Goal: Transaction & Acquisition: Obtain resource

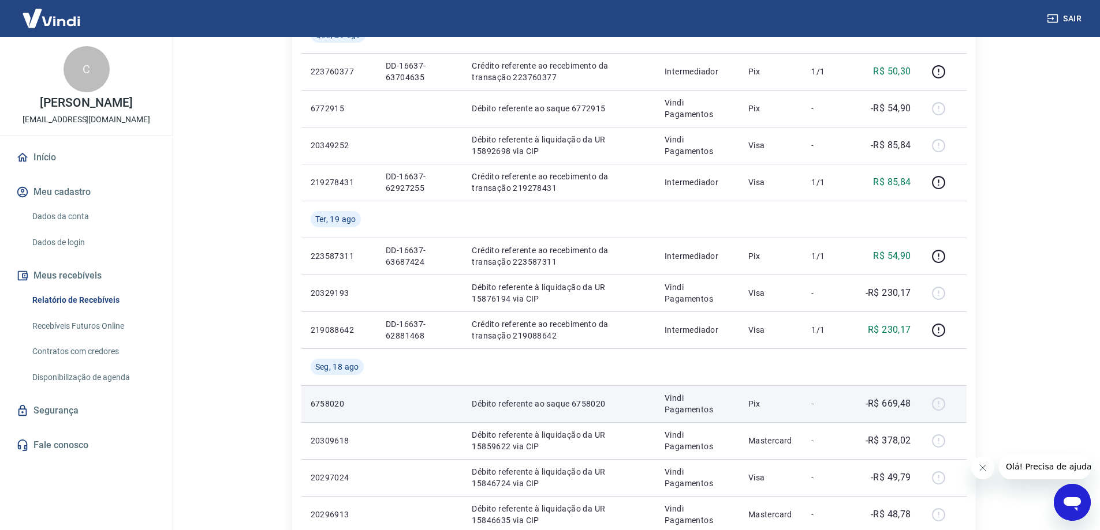
scroll to position [346, 0]
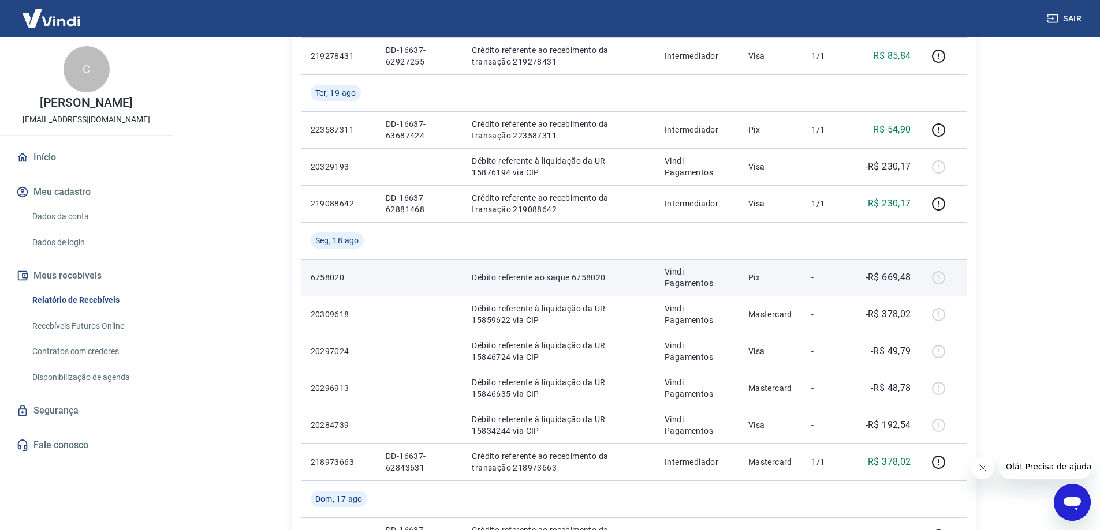
click at [781, 282] on p "Pix" at bounding box center [770, 278] width 45 height 12
click at [473, 273] on p "Débito referente ao saque 6758020" at bounding box center [559, 278] width 174 height 12
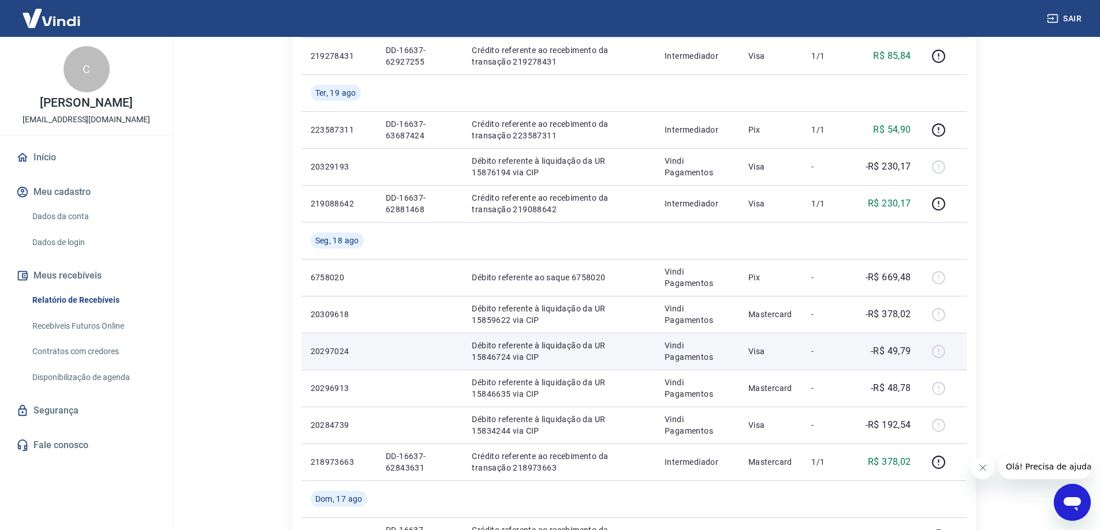
click at [949, 346] on div at bounding box center [943, 351] width 28 height 18
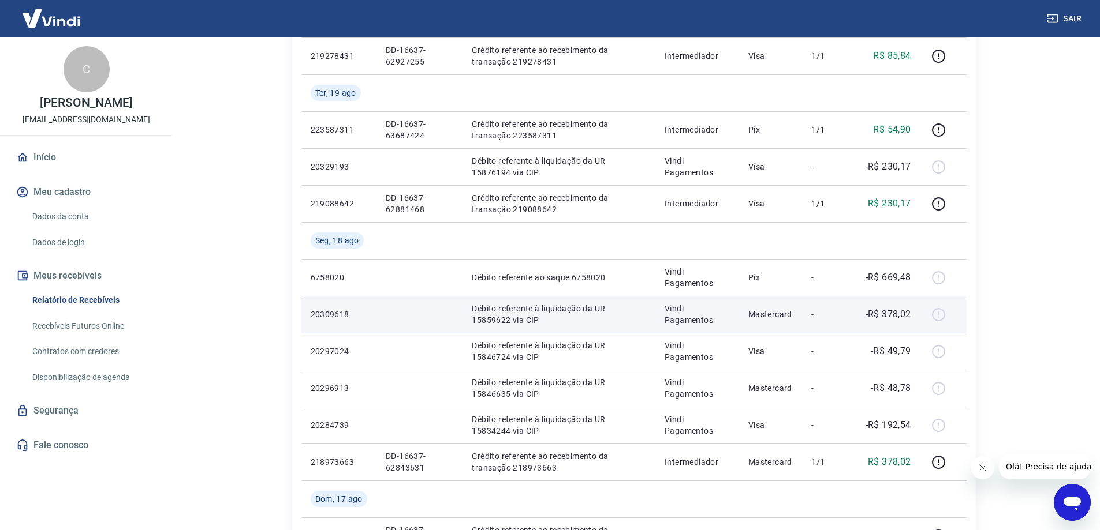
click at [941, 313] on div at bounding box center [943, 314] width 28 height 18
click at [937, 316] on div at bounding box center [943, 314] width 28 height 18
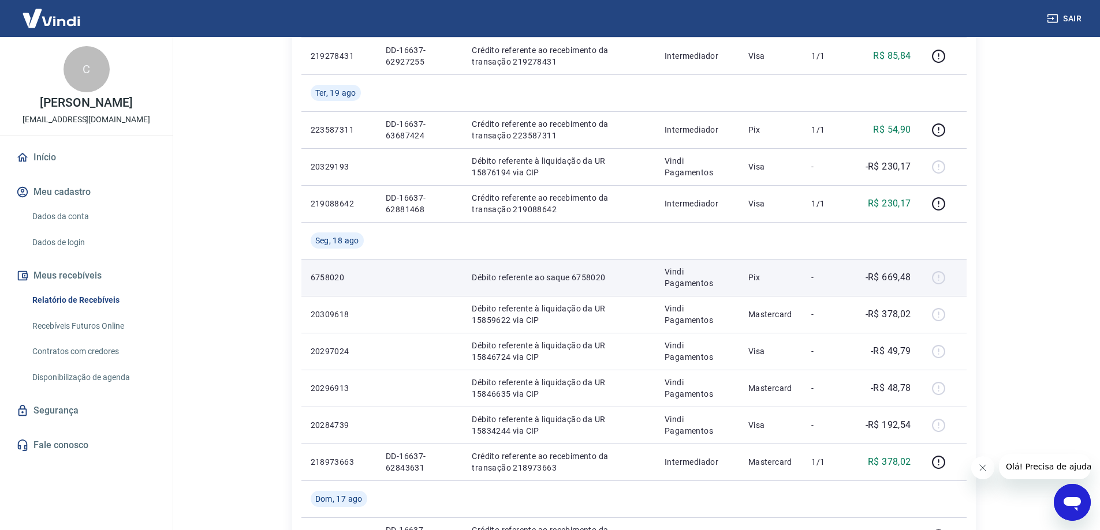
click at [943, 275] on div at bounding box center [943, 277] width 28 height 18
click at [937, 279] on div at bounding box center [943, 277] width 28 height 18
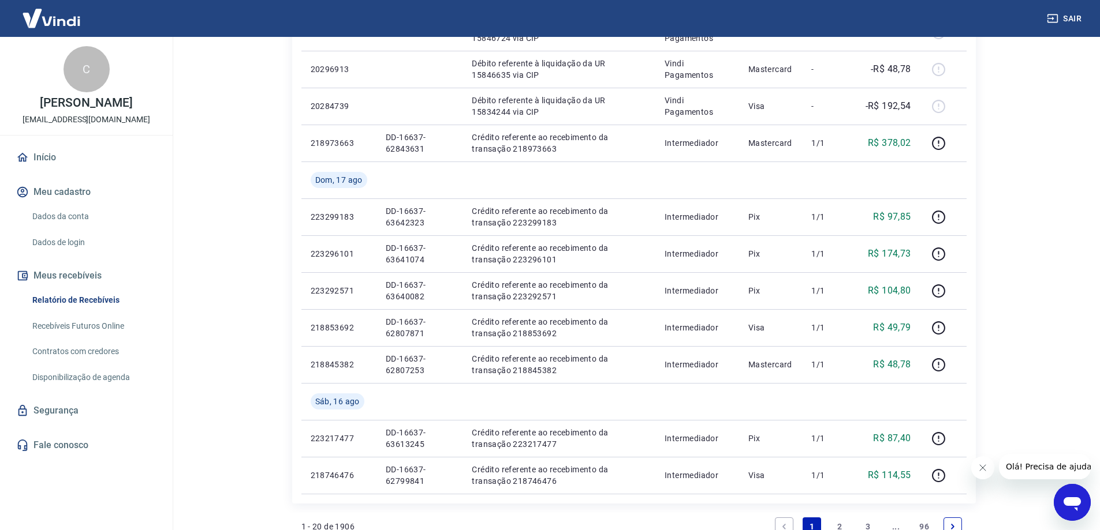
scroll to position [819, 0]
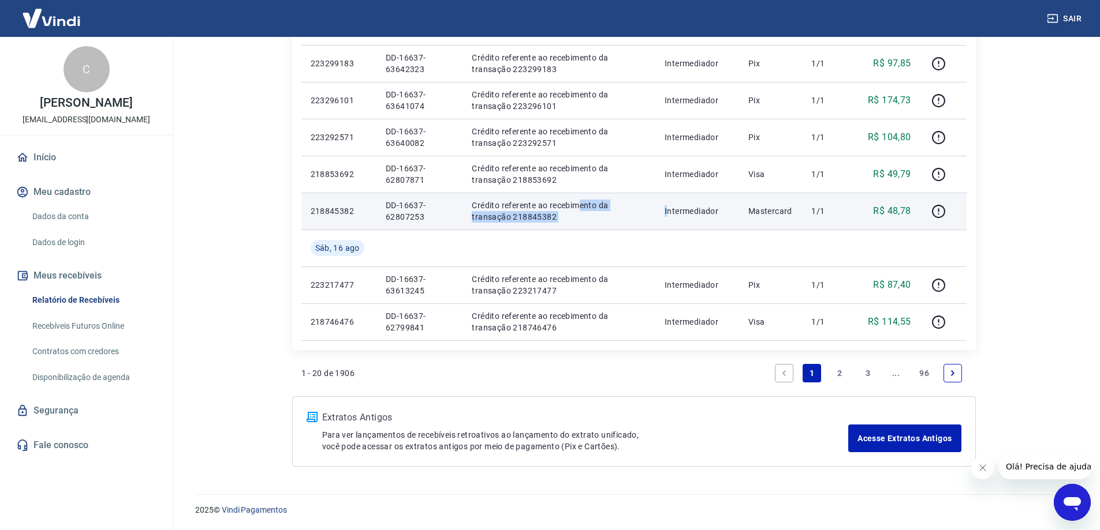
drag, startPoint x: 579, startPoint y: 209, endPoint x: 672, endPoint y: 221, distance: 93.1
click at [672, 221] on tr "218845382 DD-16637-62807253 Crédito referente ao recebimento da transação 21884…" at bounding box center [633, 211] width 665 height 37
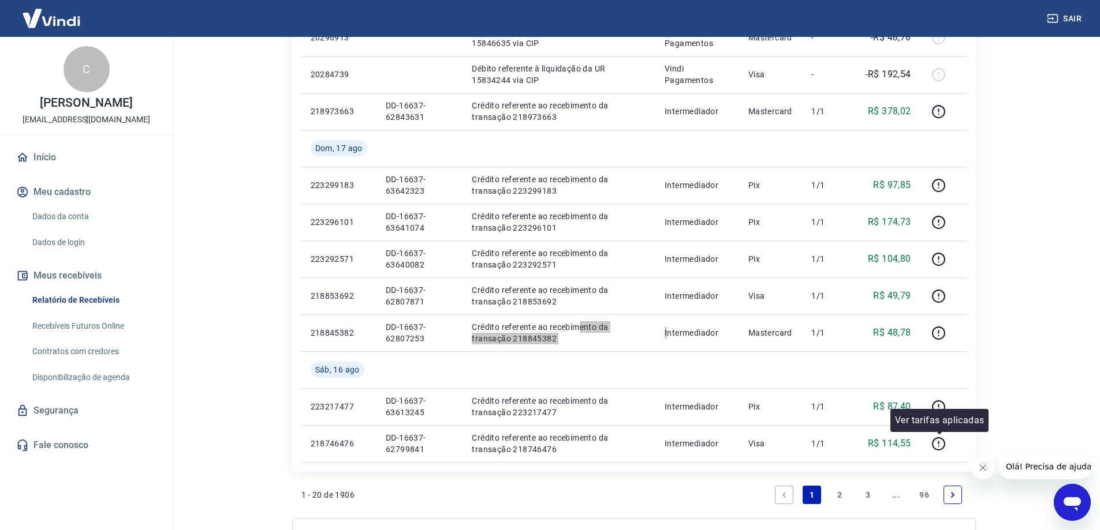
scroll to position [761, 0]
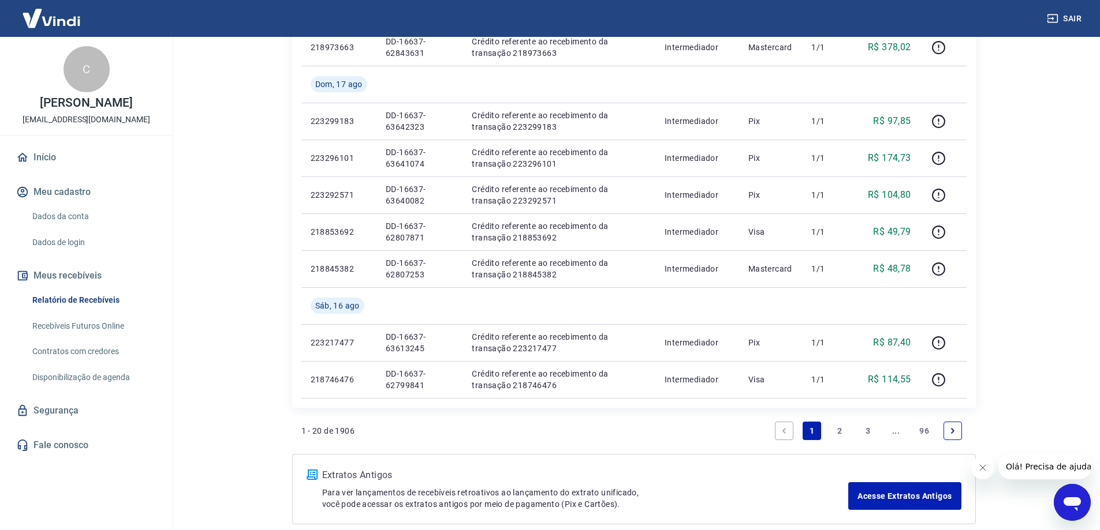
click at [839, 428] on link "2" at bounding box center [840, 431] width 18 height 18
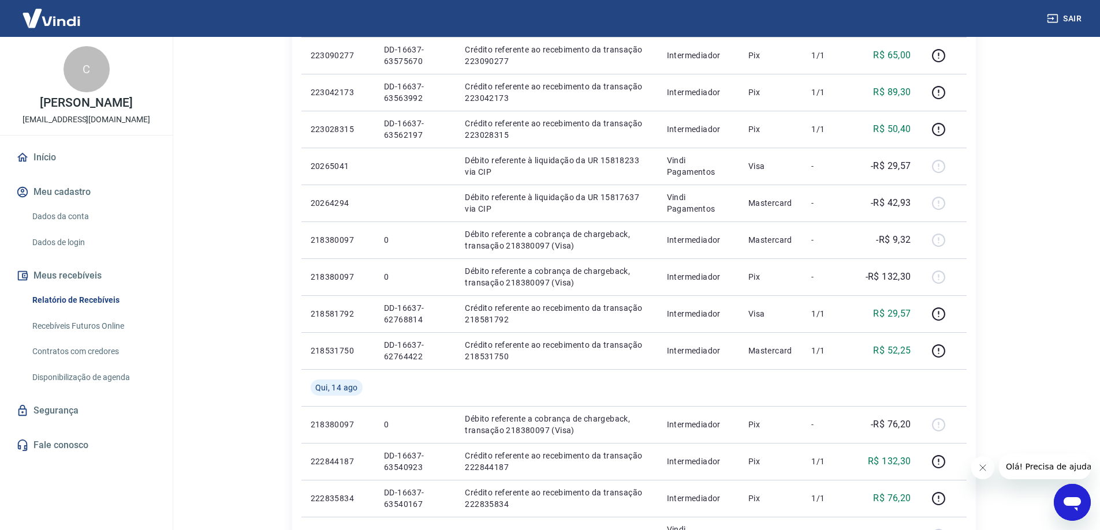
scroll to position [346, 0]
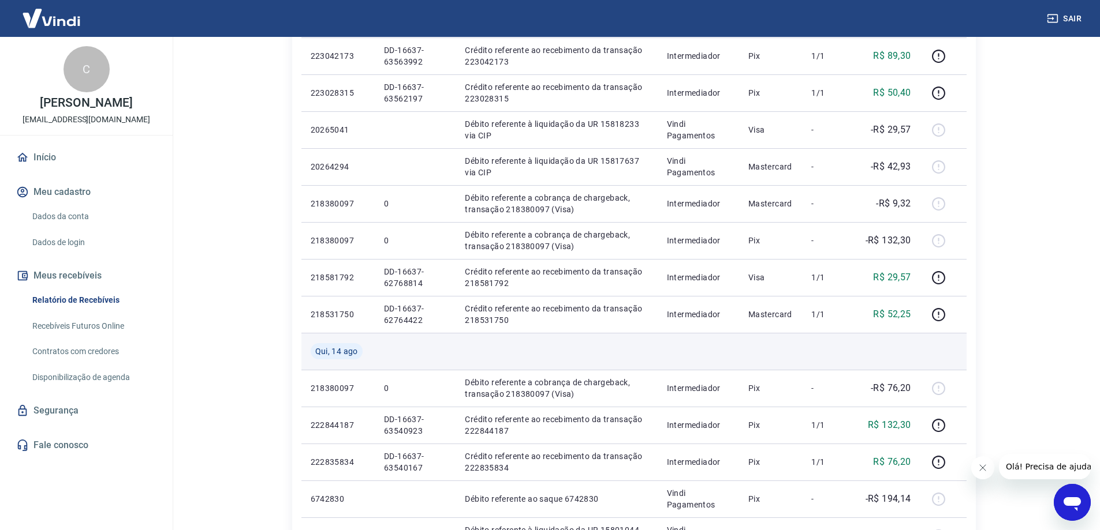
click at [847, 361] on td at bounding box center [828, 351] width 53 height 37
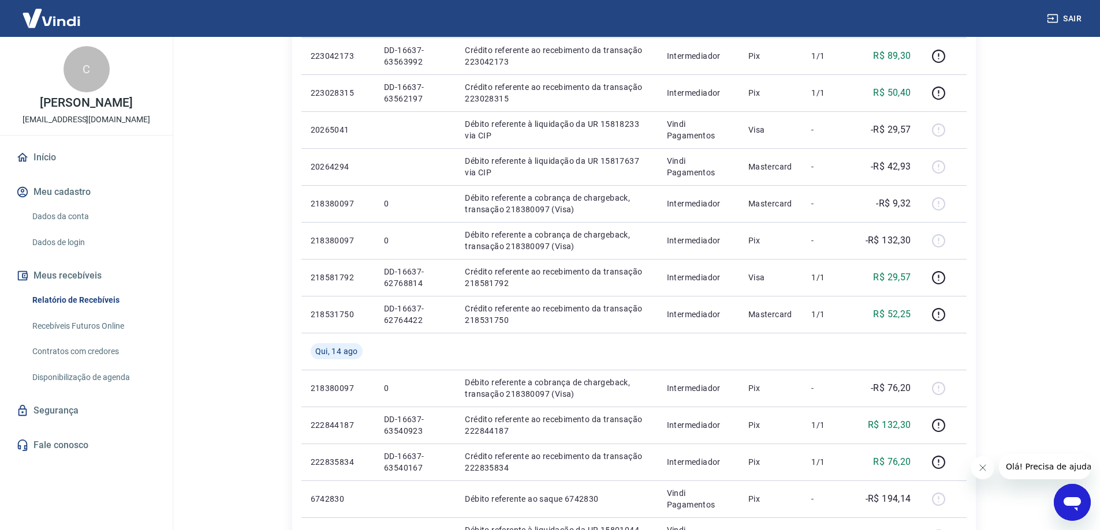
click at [66, 219] on link "Dados da conta" at bounding box center [93, 217] width 131 height 24
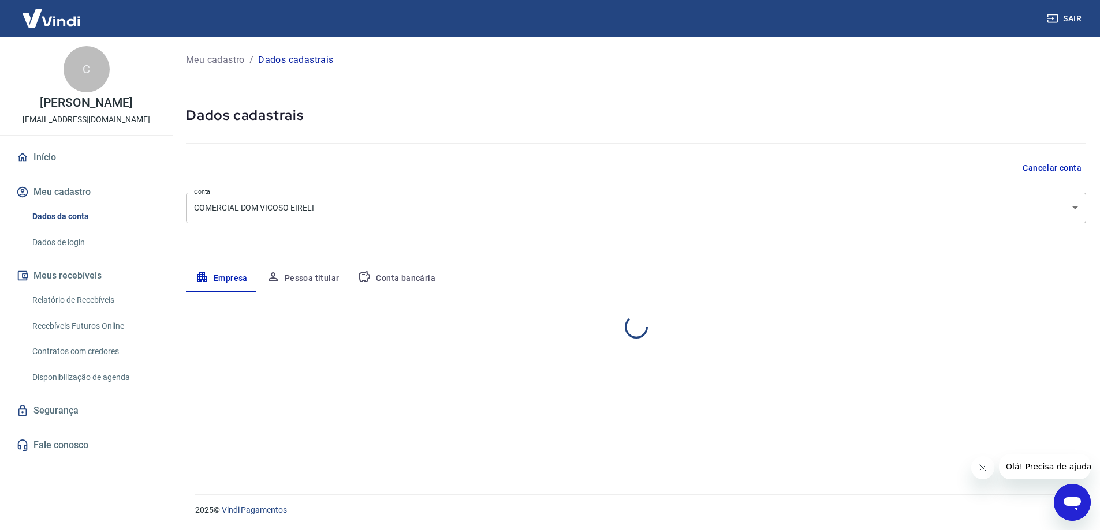
select select "MG"
select select "business"
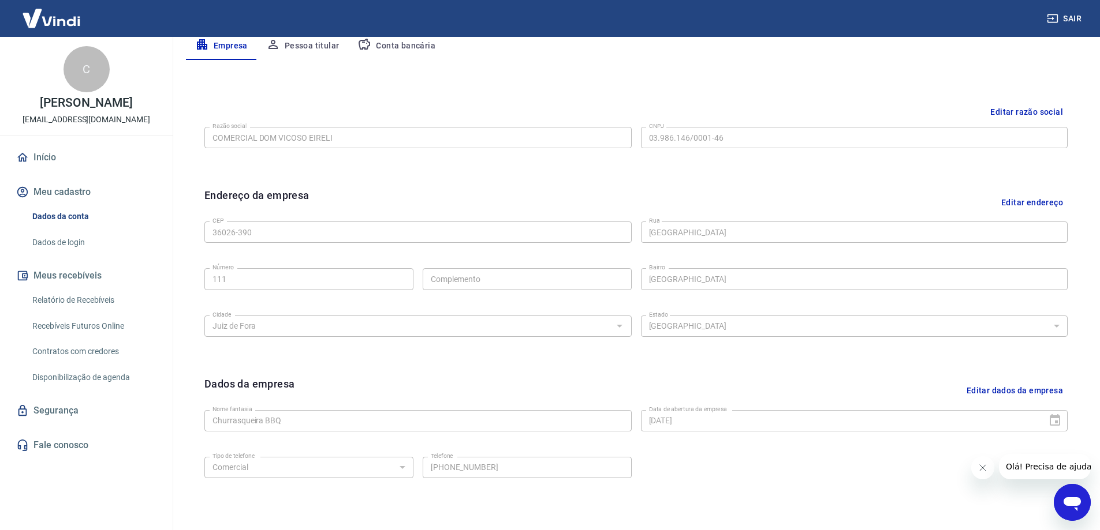
scroll to position [302, 0]
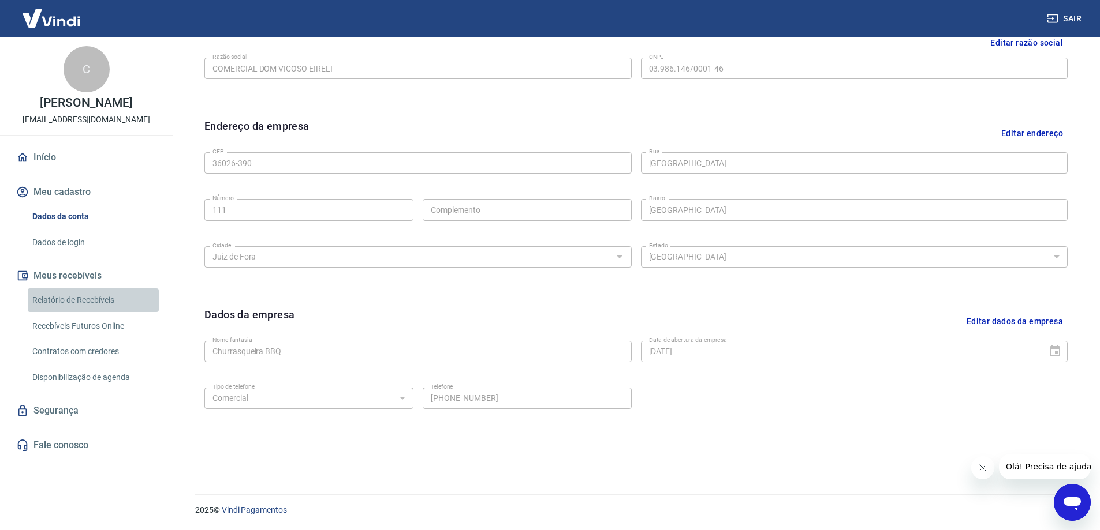
click at [98, 305] on link "Relatório de Recebíveis" at bounding box center [93, 301] width 131 height 24
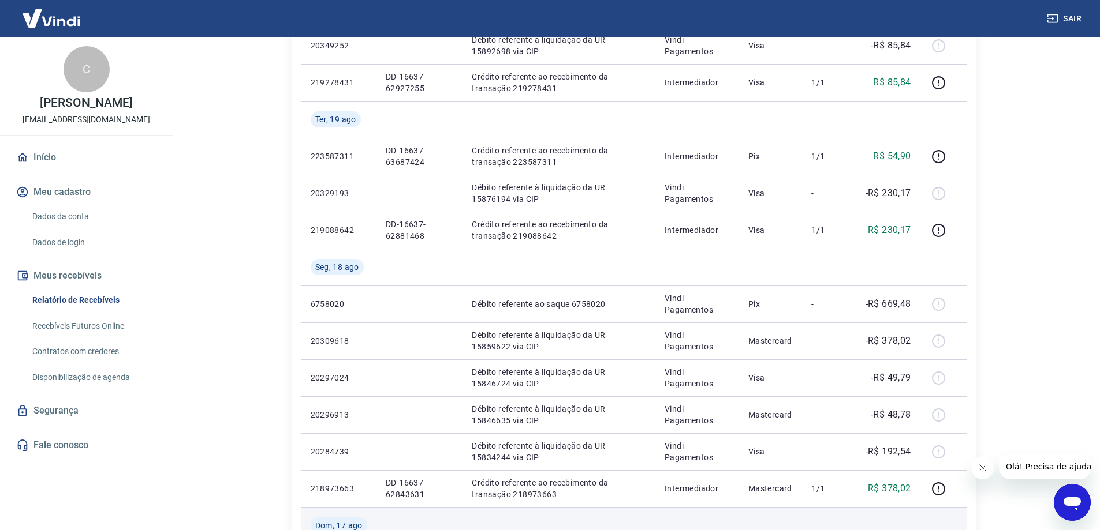
scroll to position [462, 0]
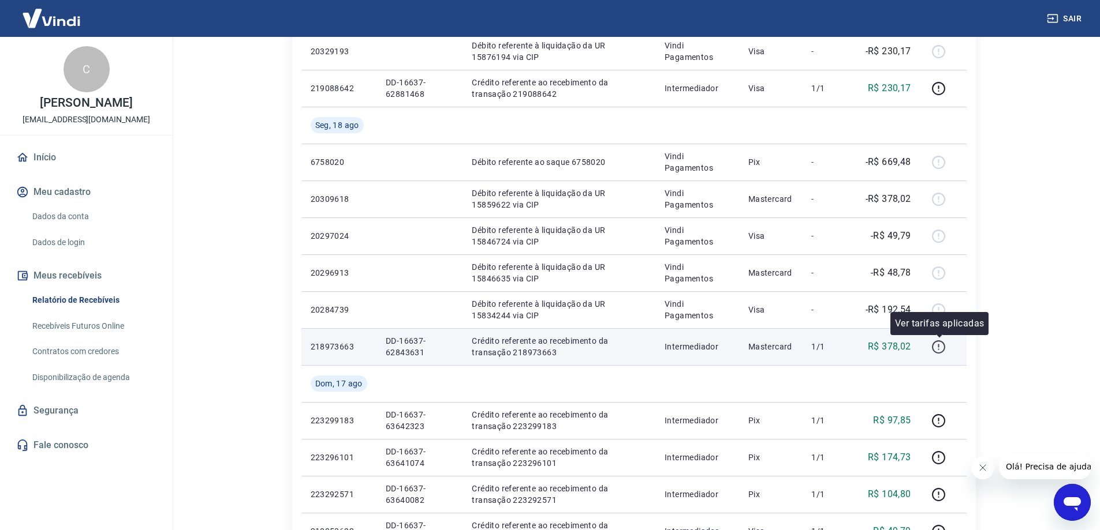
click at [944, 349] on icon "button" at bounding box center [938, 347] width 14 height 14
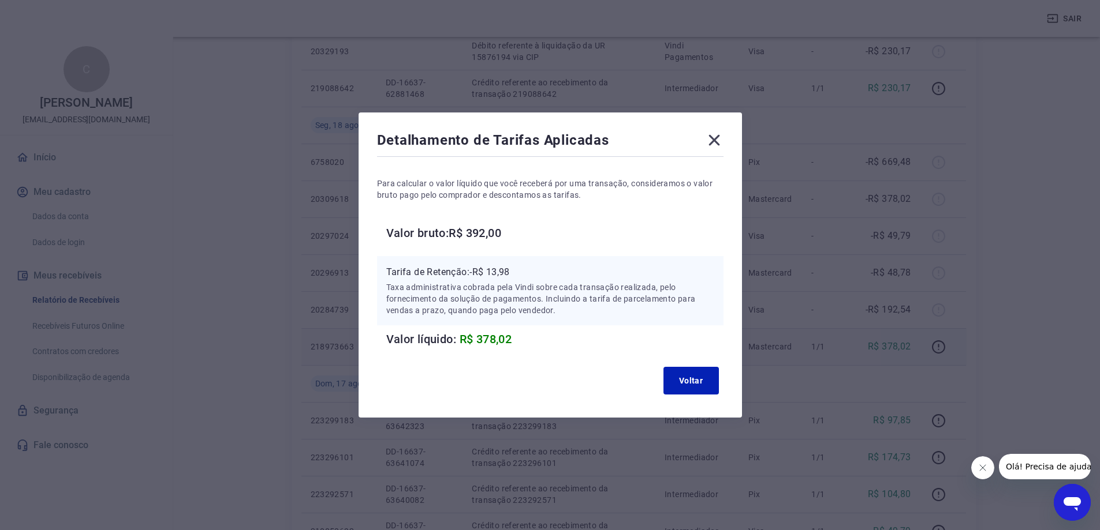
click at [719, 135] on icon at bounding box center [713, 140] width 11 height 11
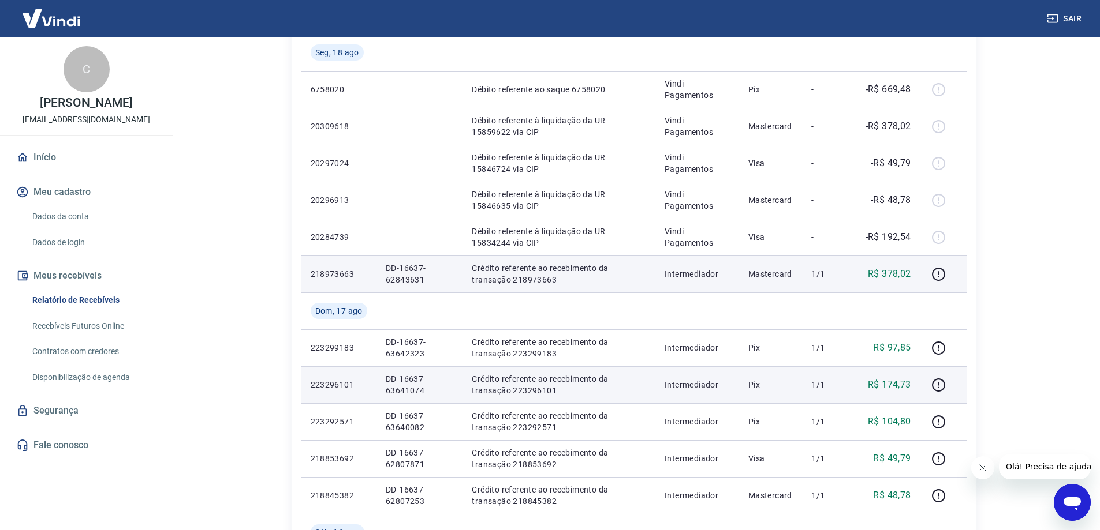
scroll to position [635, 0]
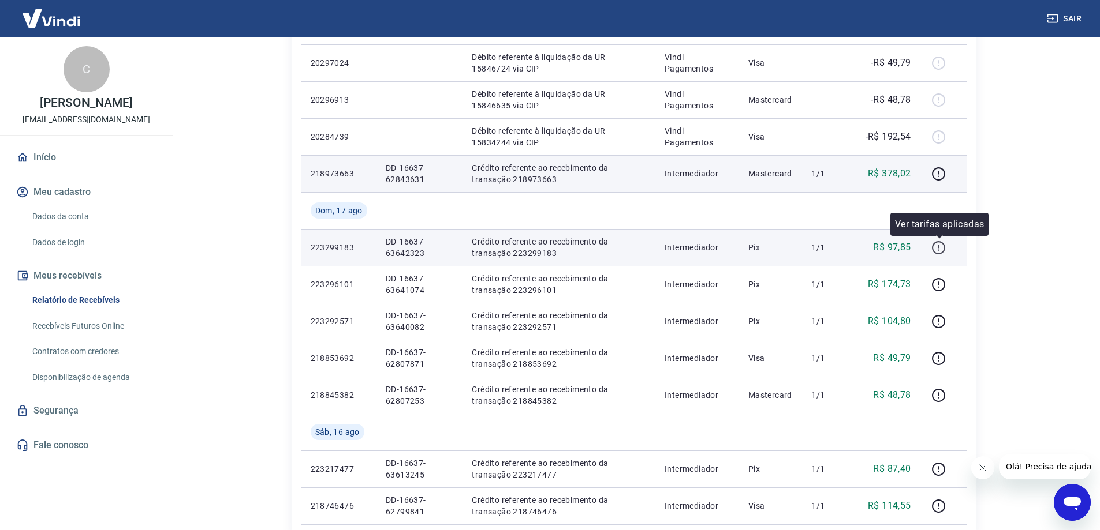
click at [940, 246] on icon "button" at bounding box center [938, 248] width 14 height 14
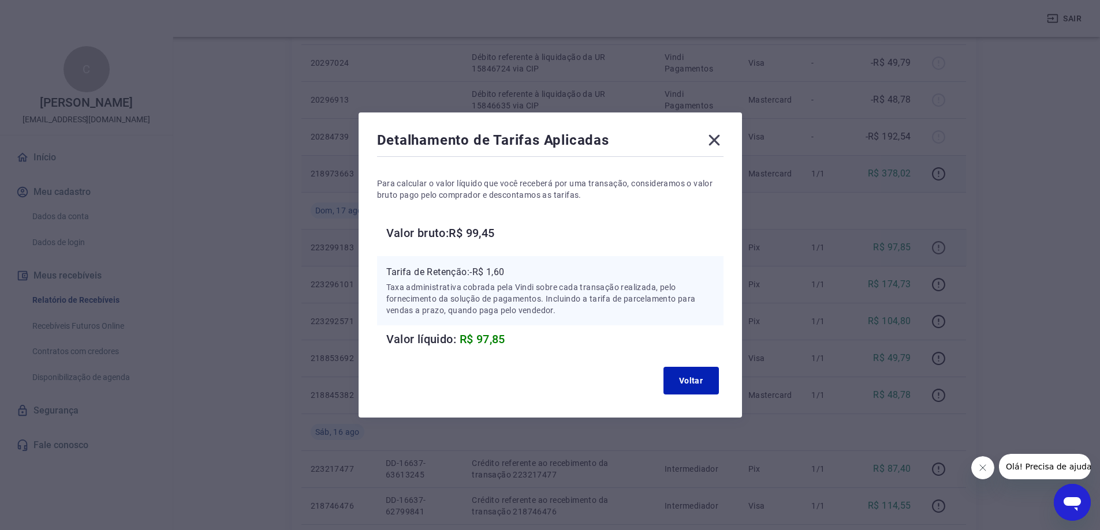
click at [940, 246] on div "Detalhamento de Tarifas Aplicadas Para calcular o valor líquido que você recebe…" at bounding box center [550, 265] width 1100 height 530
drag, startPoint x: 905, startPoint y: 307, endPoint x: 796, endPoint y: 184, distance: 164.8
click at [904, 308] on div "Detalhamento de Tarifas Aplicadas Para calcular o valor líquido que você recebe…" at bounding box center [550, 265] width 1100 height 530
click at [719, 147] on icon at bounding box center [714, 140] width 18 height 18
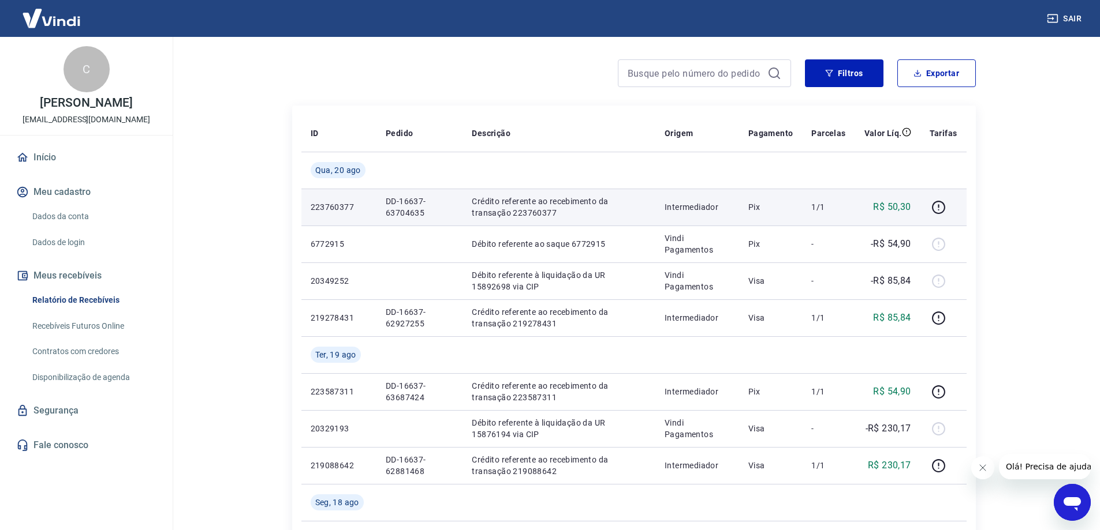
scroll to position [0, 0]
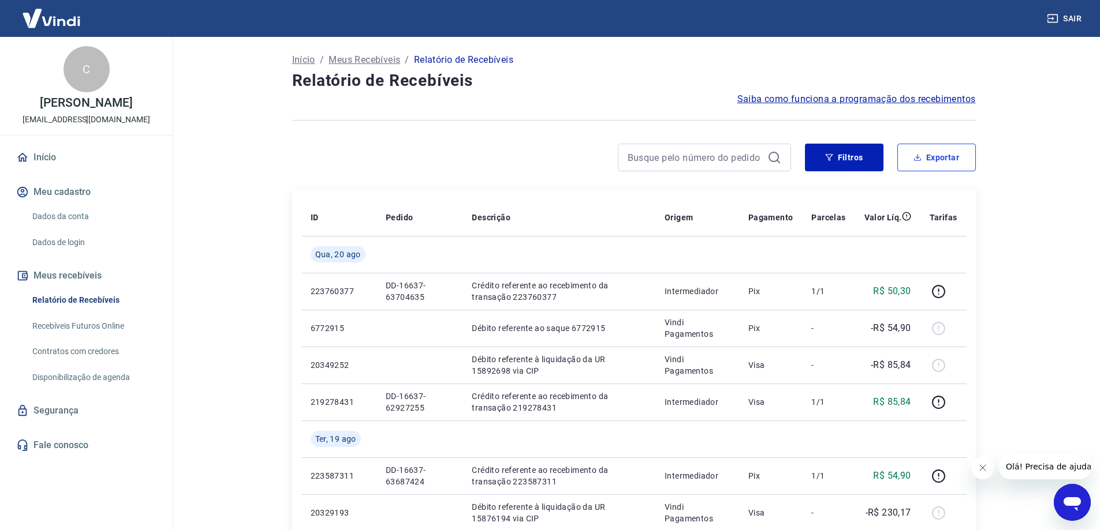
click at [955, 156] on button "Exportar" at bounding box center [936, 158] width 78 height 28
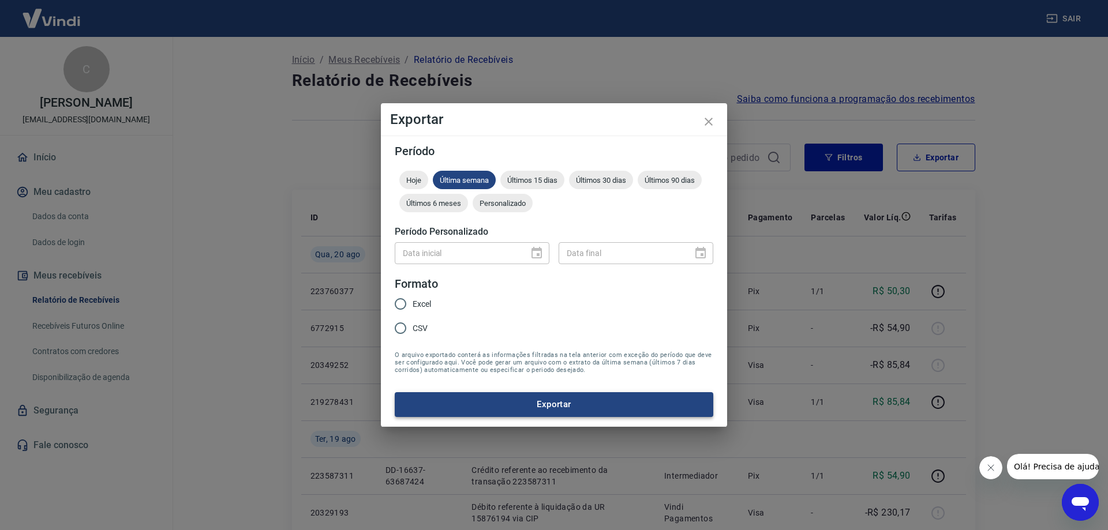
click at [506, 414] on button "Exportar" at bounding box center [554, 404] width 319 height 24
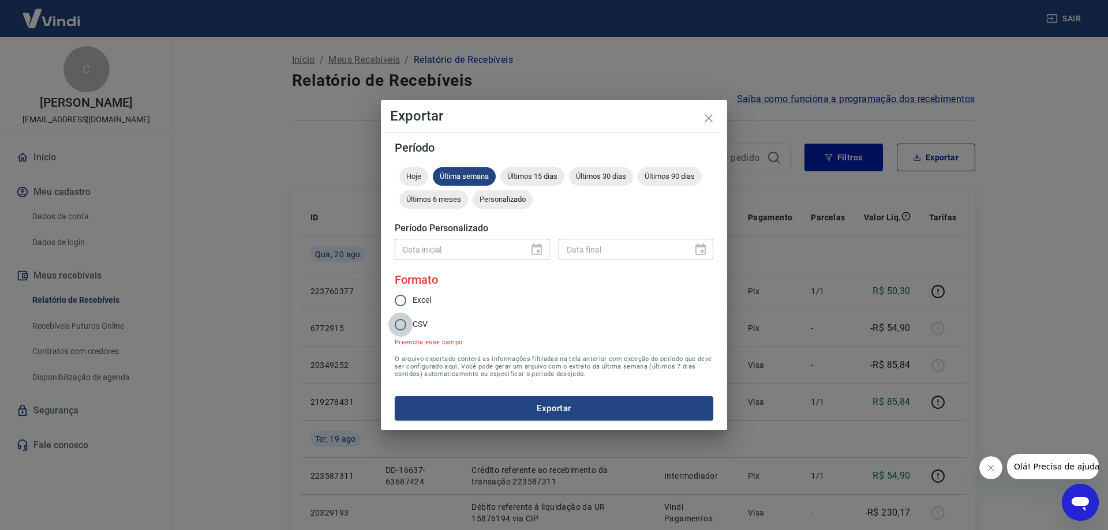
click at [395, 333] on input "CSV" at bounding box center [400, 325] width 24 height 24
radio input "true"
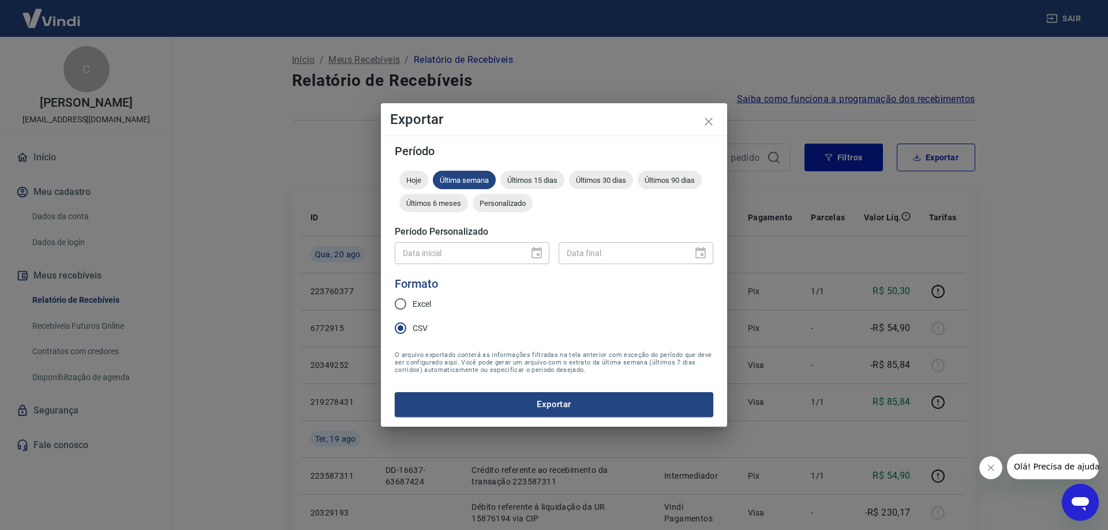
click at [493, 421] on div "Período Hoje Última semana Últimos 15 dias Últimos 30 dias Últimos 90 dias Últi…" at bounding box center [554, 281] width 346 height 291
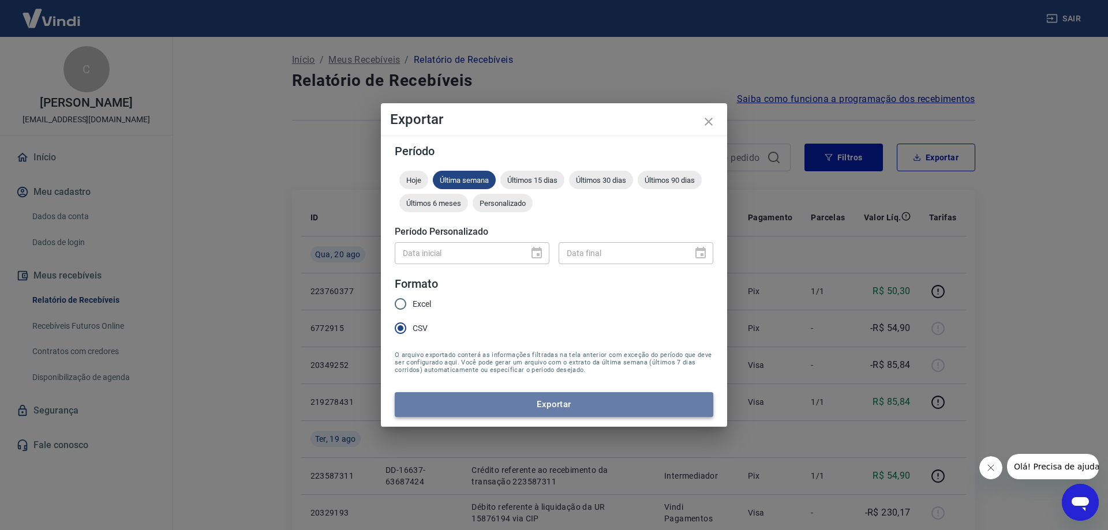
click at [498, 414] on button "Exportar" at bounding box center [554, 404] width 319 height 24
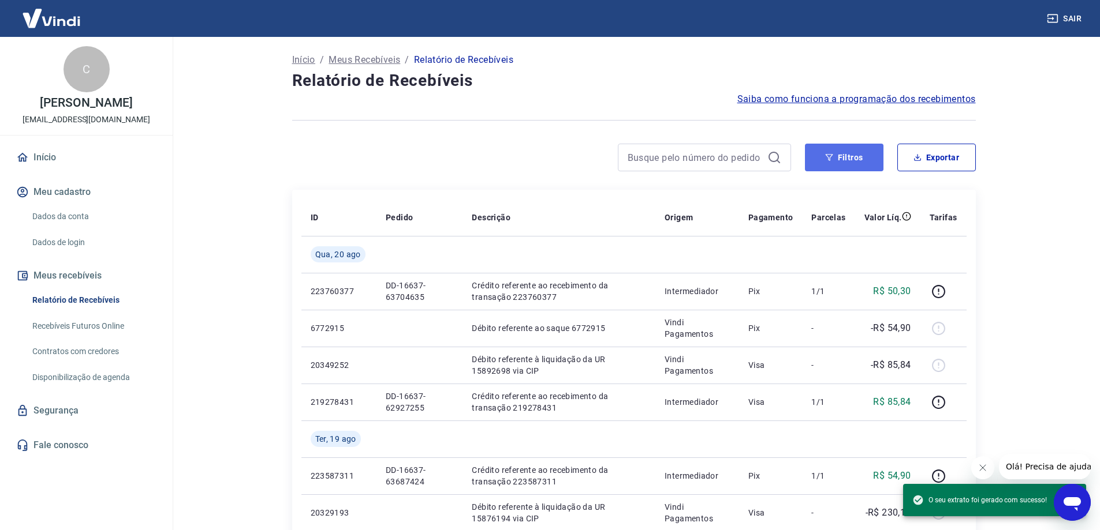
click at [854, 156] on button "Filtros" at bounding box center [844, 158] width 78 height 28
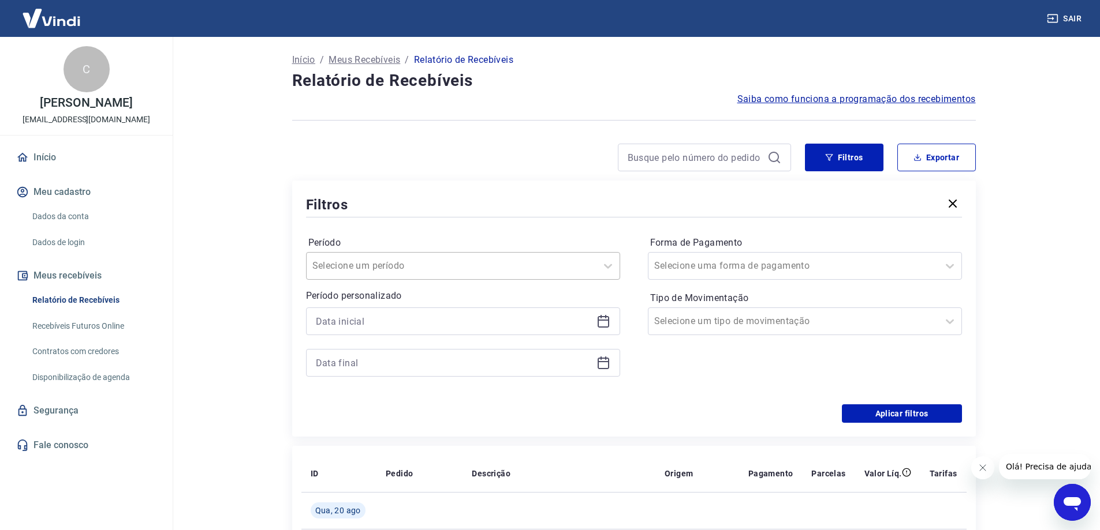
click at [568, 261] on div at bounding box center [451, 266] width 278 height 16
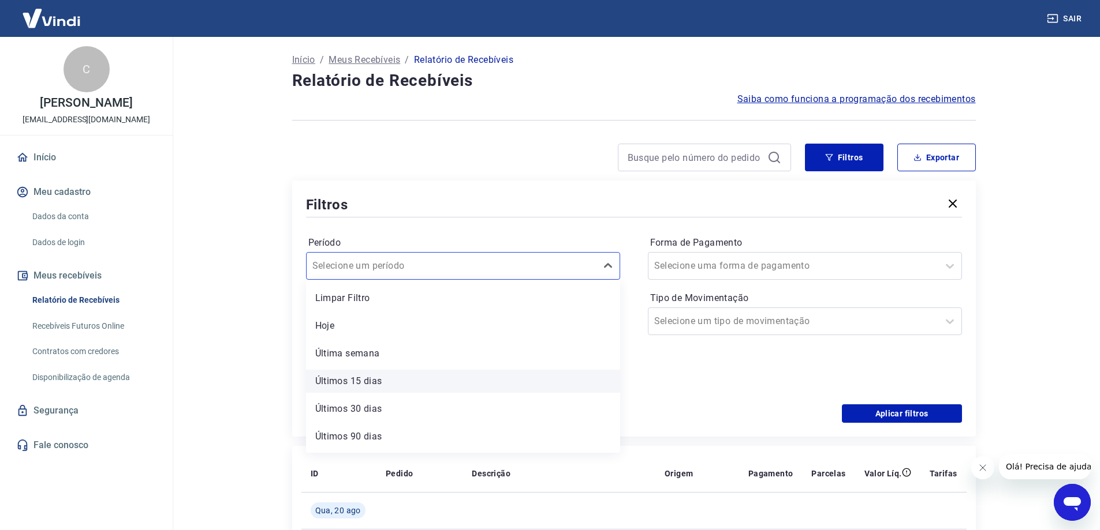
click at [384, 387] on div "Últimos 15 dias" at bounding box center [463, 381] width 314 height 23
click at [413, 373] on div at bounding box center [463, 363] width 314 height 28
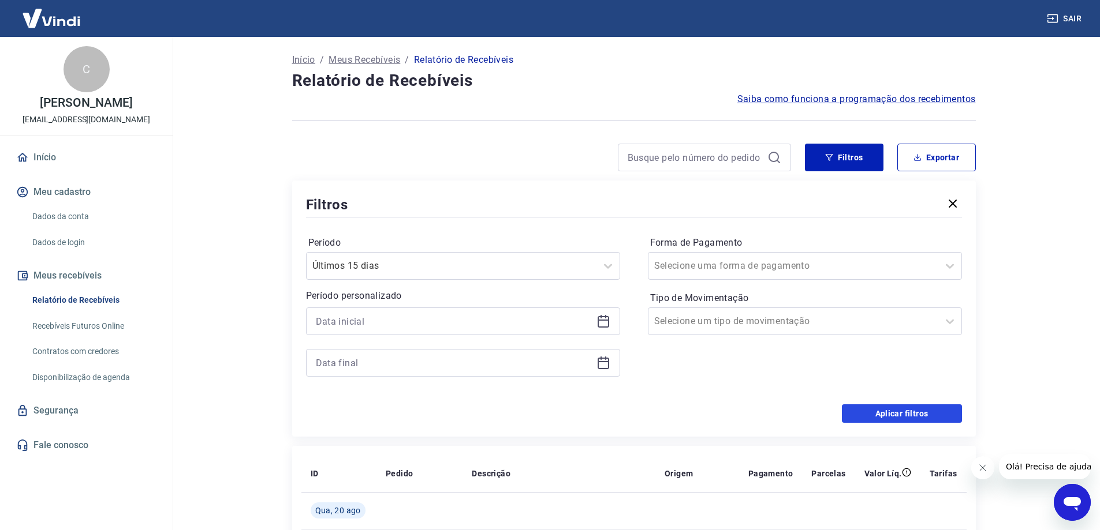
drag, startPoint x: 877, startPoint y: 413, endPoint x: 573, endPoint y: 427, distance: 303.9
click at [876, 413] on button "Aplicar filtros" at bounding box center [902, 414] width 120 height 18
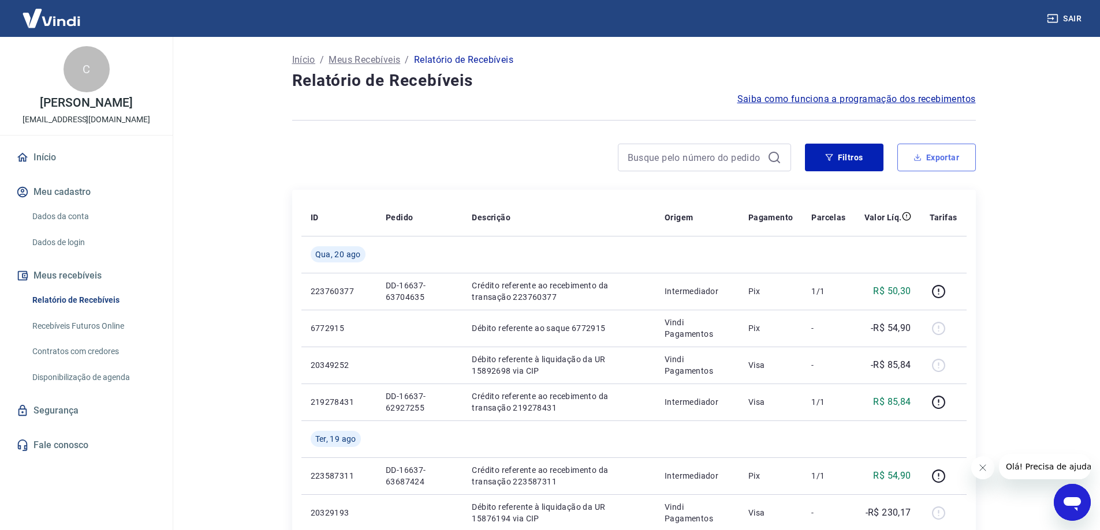
click at [921, 158] on icon "button" at bounding box center [917, 158] width 8 height 8
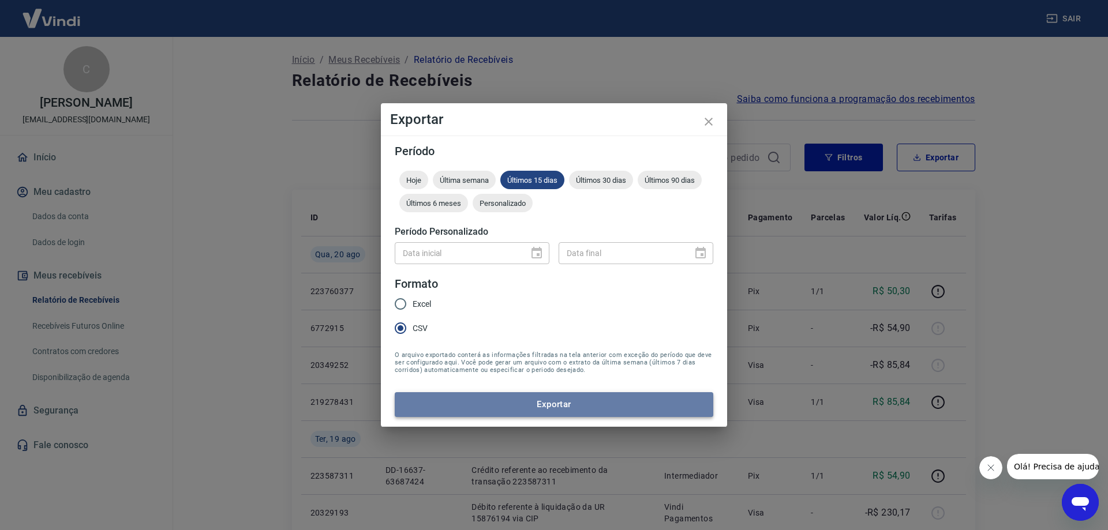
click at [478, 398] on button "Exportar" at bounding box center [554, 404] width 319 height 24
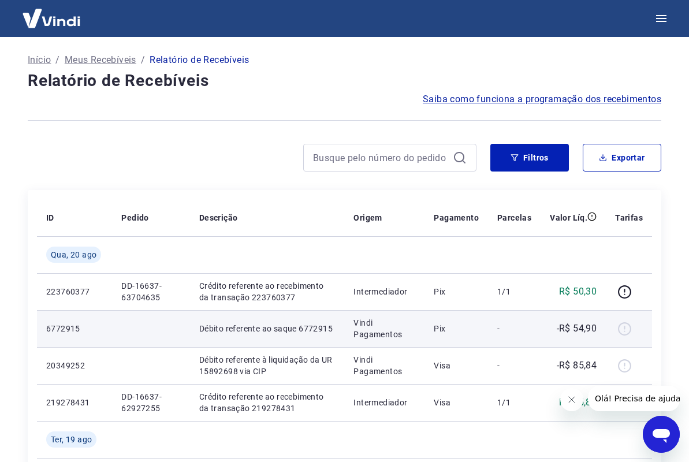
click at [624, 333] on div at bounding box center [629, 328] width 28 height 18
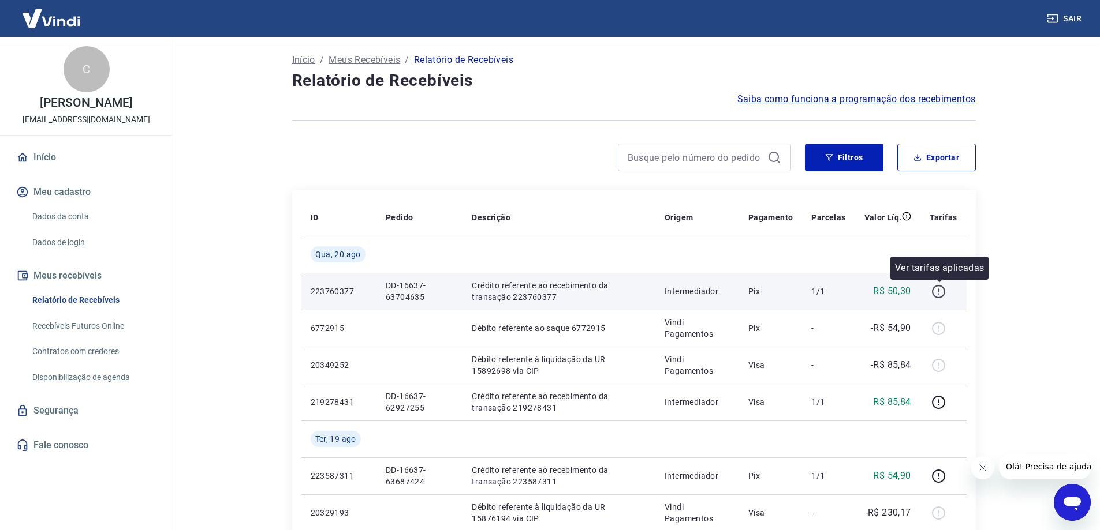
click at [941, 293] on icon "button" at bounding box center [938, 292] width 14 height 14
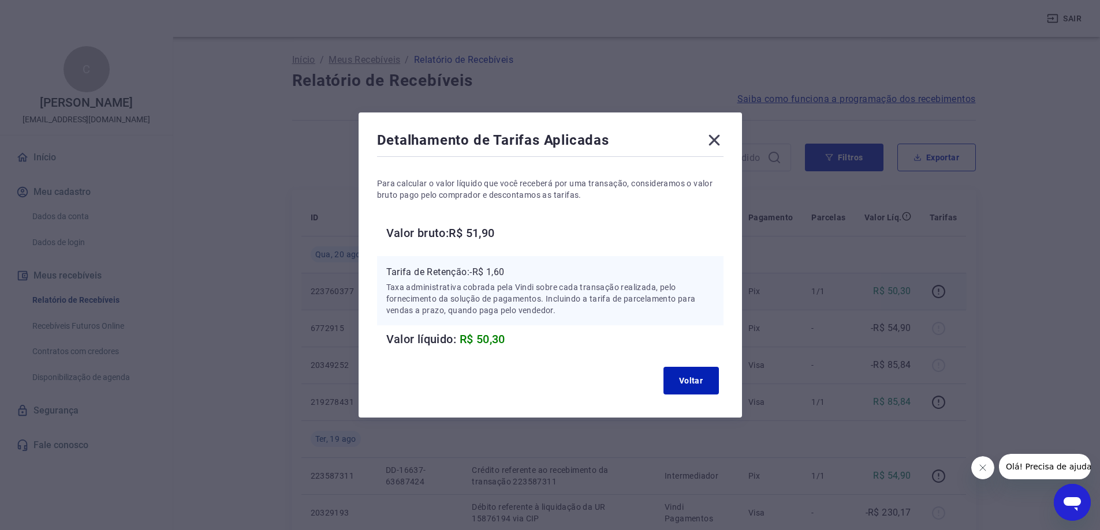
click at [712, 301] on p "Taxa administrativa cobrada pela Vindi sobre cada transação realizada, pelo for…" at bounding box center [550, 299] width 328 height 35
click at [709, 383] on button "Voltar" at bounding box center [690, 381] width 55 height 28
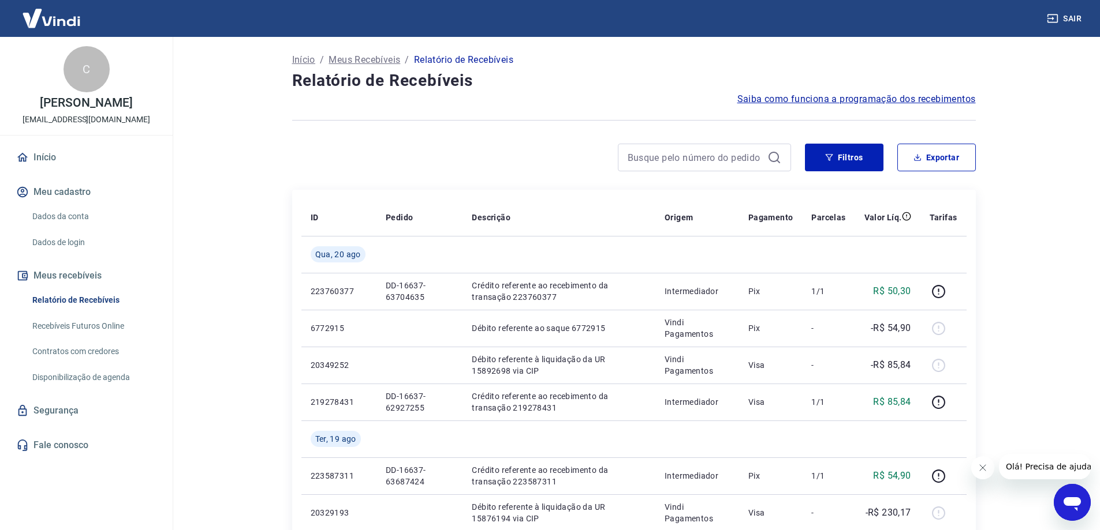
click at [238, 382] on main "Início / Meus Recebíveis / Relatório de Recebíveis Relatório de Recebíveis Saib…" at bounding box center [633, 283] width 932 height 493
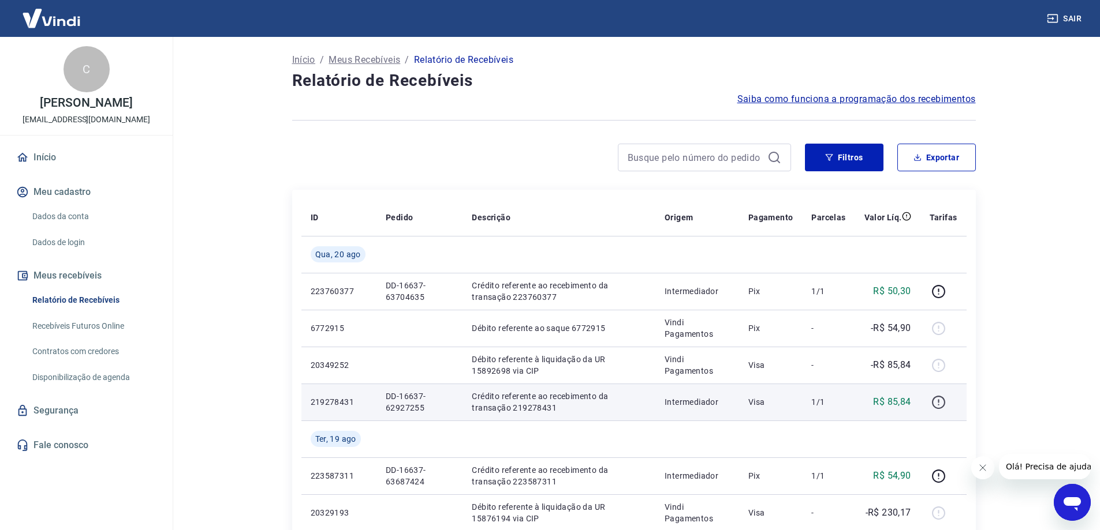
click at [942, 402] on icon "button" at bounding box center [938, 402] width 14 height 14
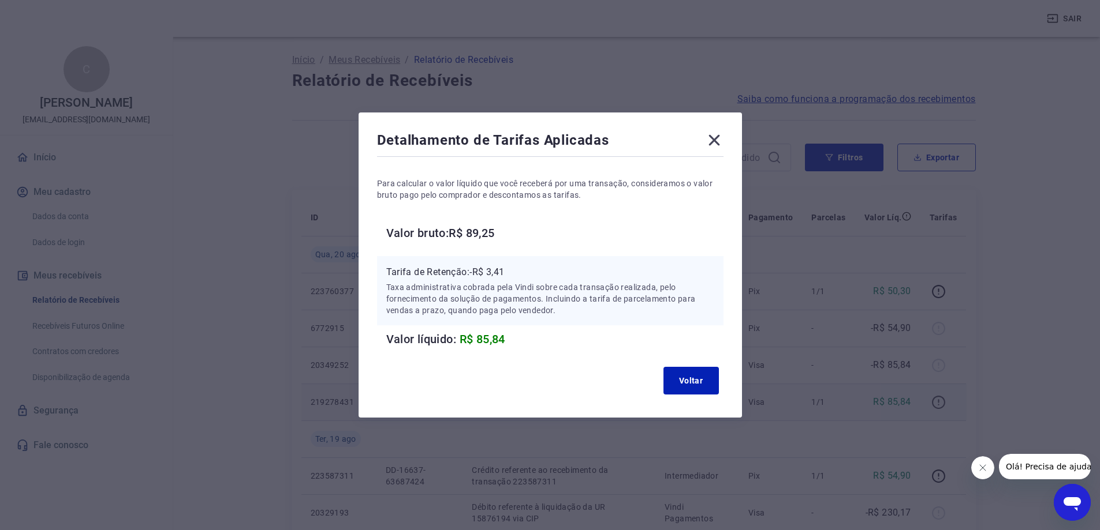
click at [942, 402] on div "Detalhamento de Tarifas Aplicadas Para calcular o valor líquido que você recebe…" at bounding box center [550, 265] width 1100 height 530
click at [0, 502] on div "Detalhamento de Tarifas Aplicadas Para calcular o valor líquido que você recebe…" at bounding box center [550, 265] width 1100 height 530
drag, startPoint x: 716, startPoint y: 154, endPoint x: 718, endPoint y: 145, distance: 9.0
click at [715, 154] on div "Detalhamento de Tarifas Aplicadas Para calcular o valor líquido que você recebe…" at bounding box center [549, 265] width 383 height 305
click at [719, 138] on icon at bounding box center [713, 140] width 11 height 11
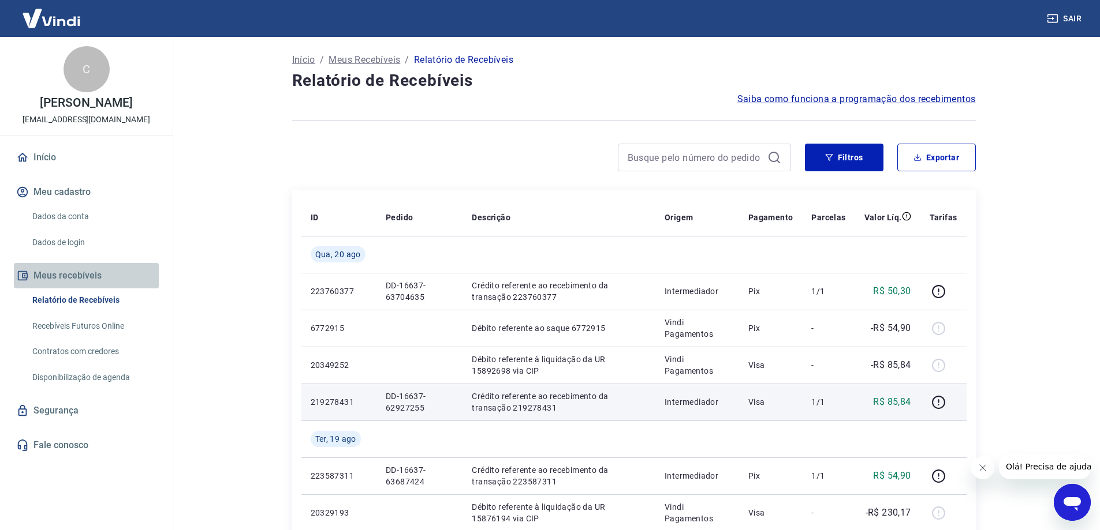
click at [54, 272] on button "Meus recebíveis" at bounding box center [86, 275] width 145 height 25
click at [836, 95] on span "Saiba como funciona a programação dos recebimentos" at bounding box center [856, 99] width 238 height 14
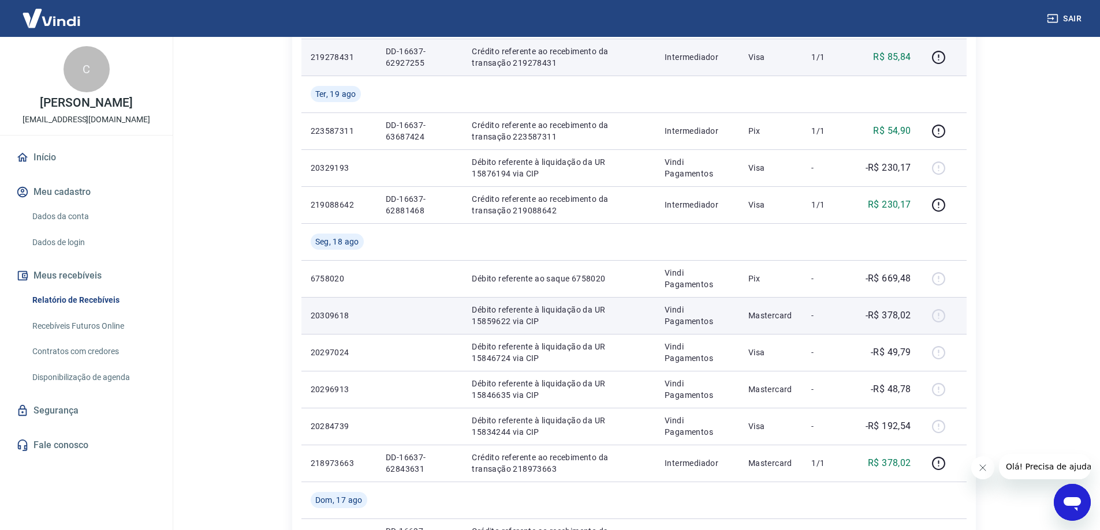
scroll to position [346, 0]
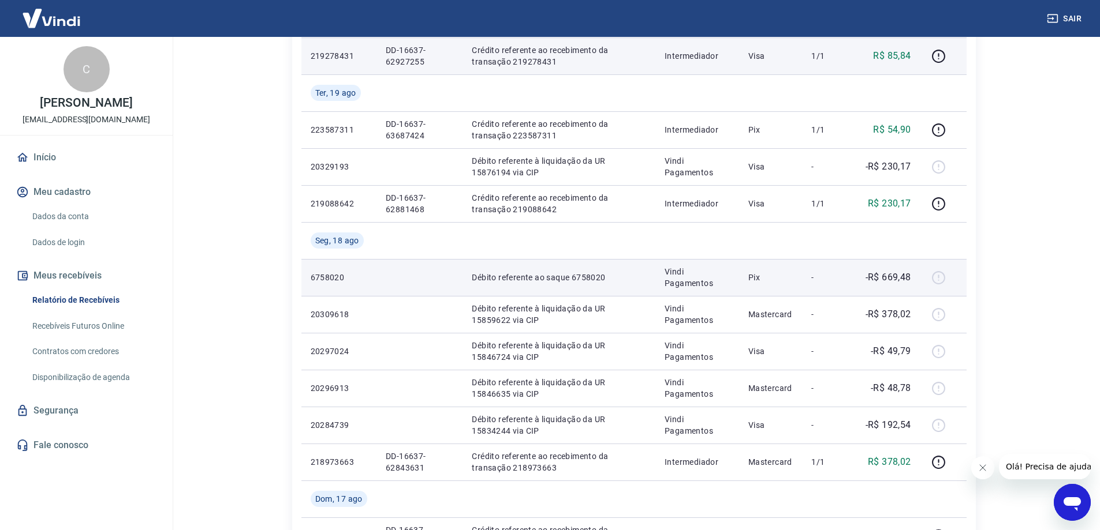
click at [941, 279] on div at bounding box center [943, 277] width 28 height 18
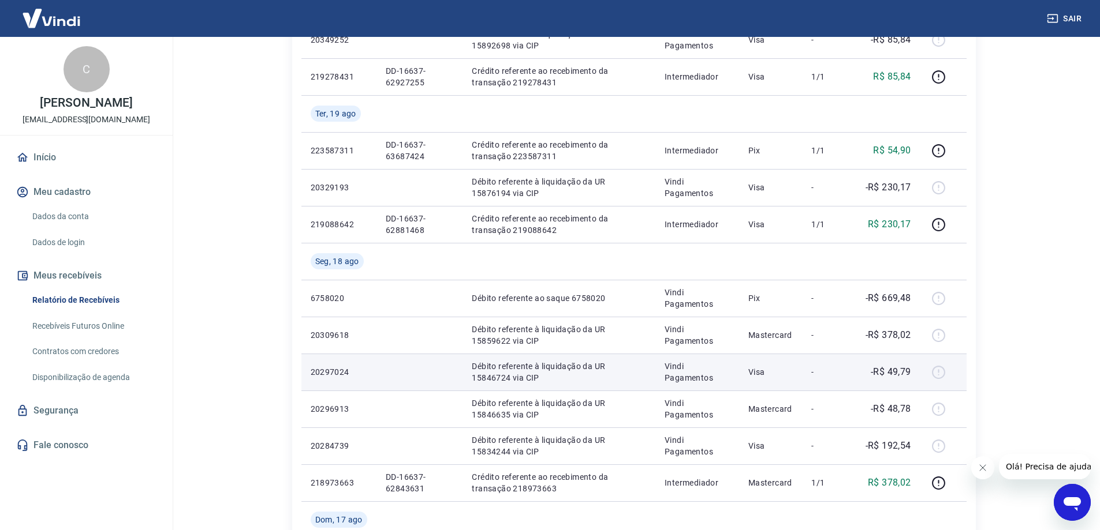
scroll to position [346, 0]
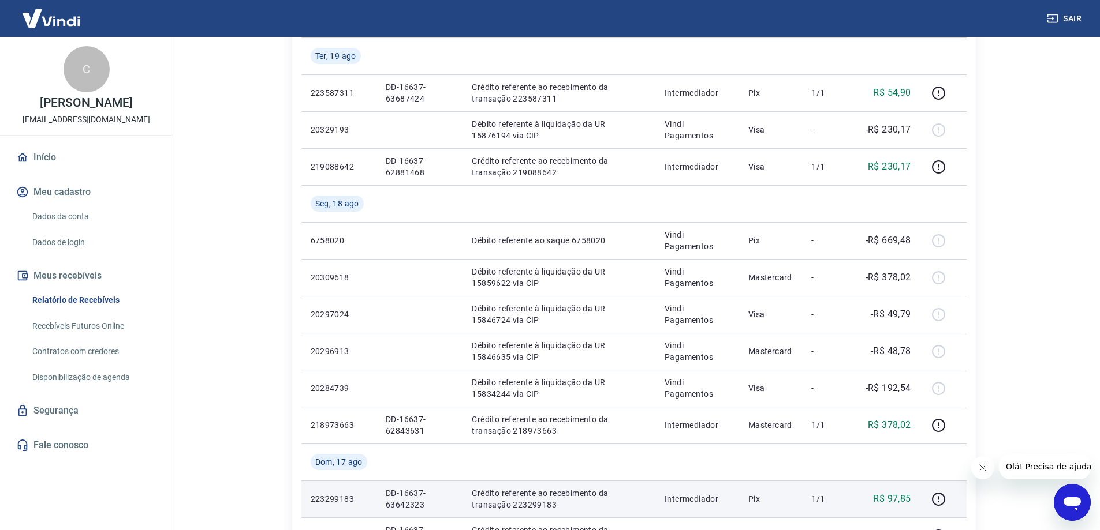
scroll to position [404, 0]
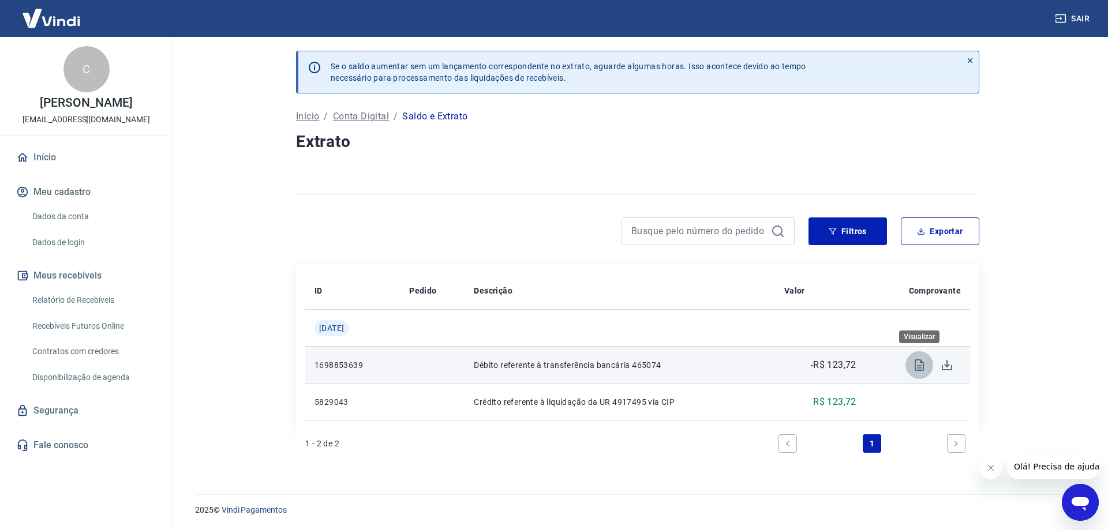
click at [923, 369] on icon "Visualizar" at bounding box center [919, 366] width 9 height 12
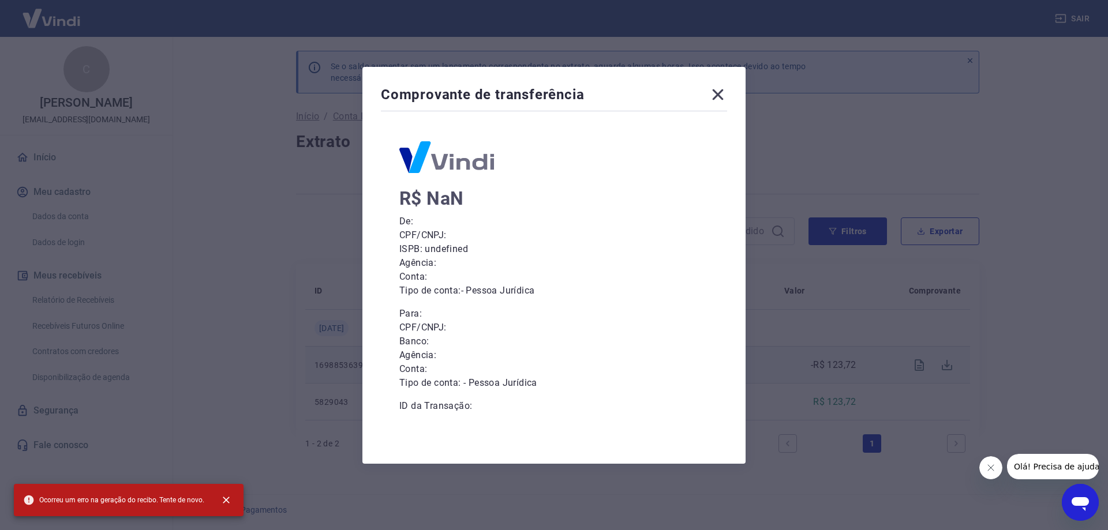
click at [722, 94] on icon at bounding box center [718, 94] width 18 height 18
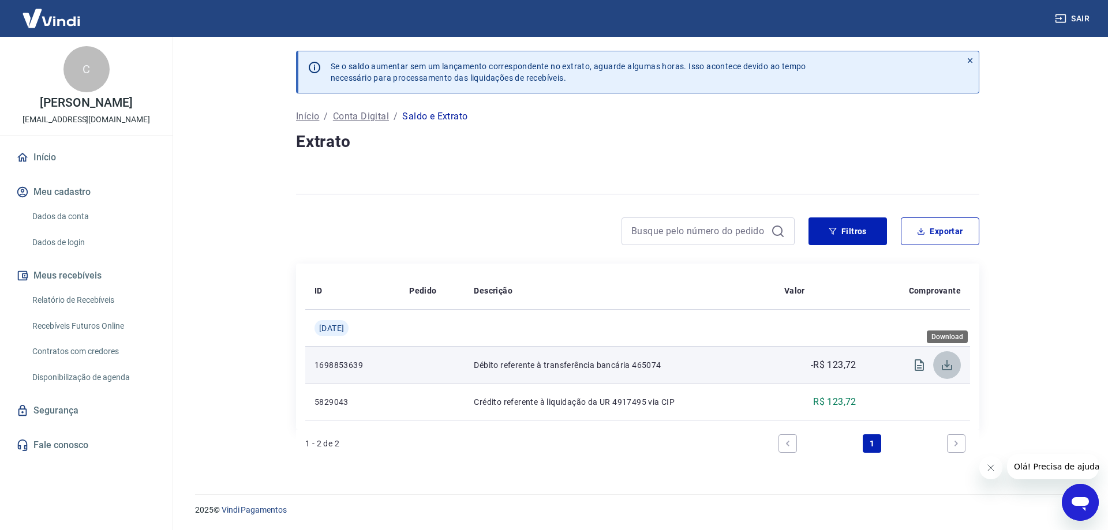
click at [949, 364] on icon "Download" at bounding box center [947, 365] width 14 height 14
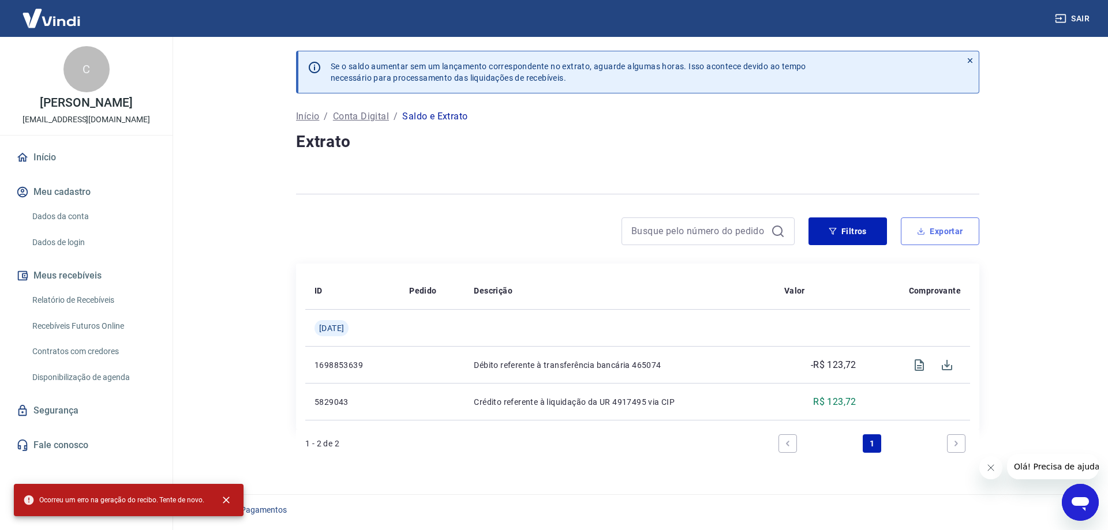
click at [919, 240] on button "Exportar" at bounding box center [940, 232] width 78 height 28
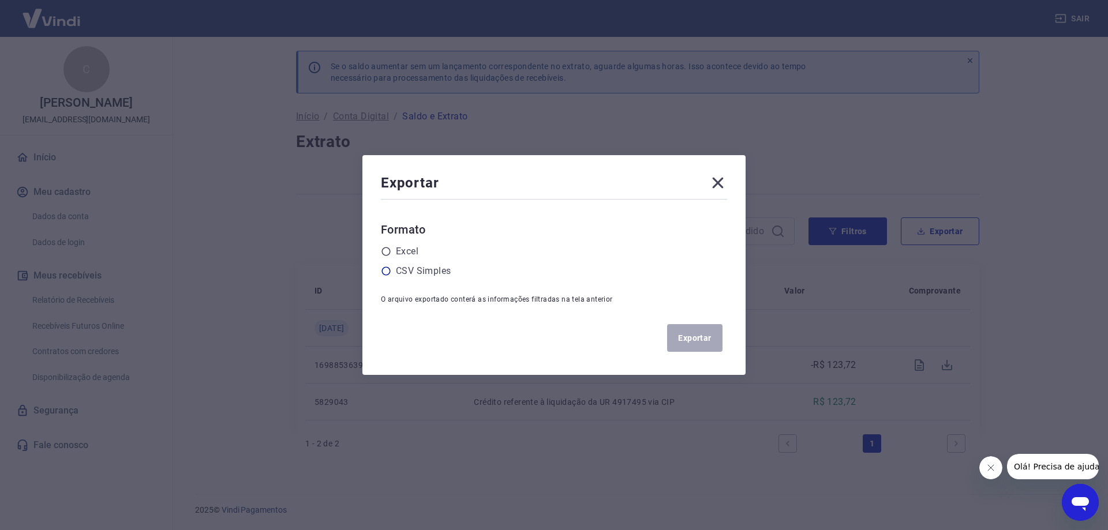
click at [395, 268] on div "CSV Simples" at bounding box center [554, 271] width 346 height 14
click at [425, 267] on label "CSV Simples" at bounding box center [423, 271] width 55 height 14
click at [0, 0] on input "radio" at bounding box center [0, 0] width 0 height 0
click at [693, 344] on button "Exportar" at bounding box center [694, 338] width 55 height 28
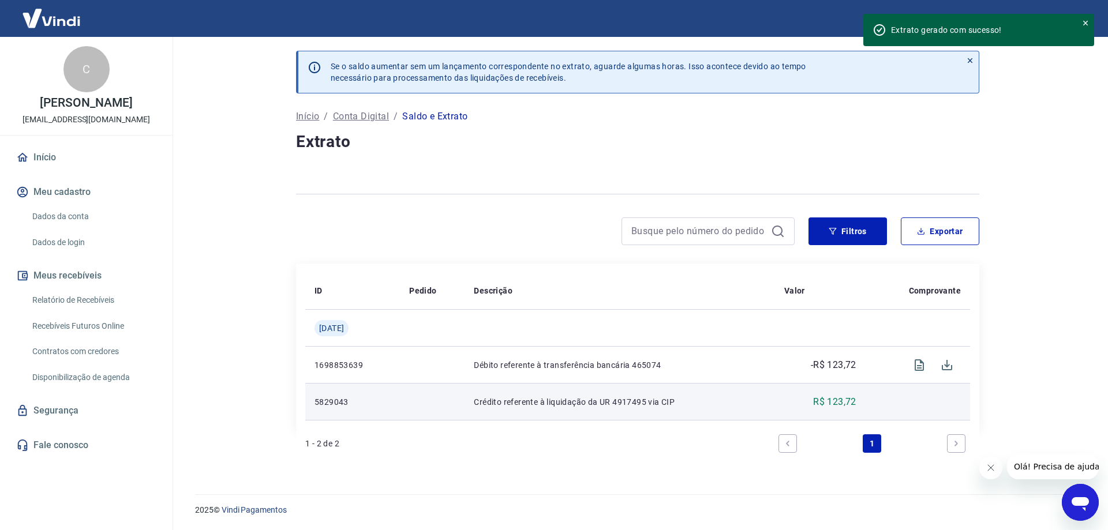
click at [423, 397] on td at bounding box center [432, 402] width 65 height 37
